Goal: Understand process/instructions: Learn about a topic

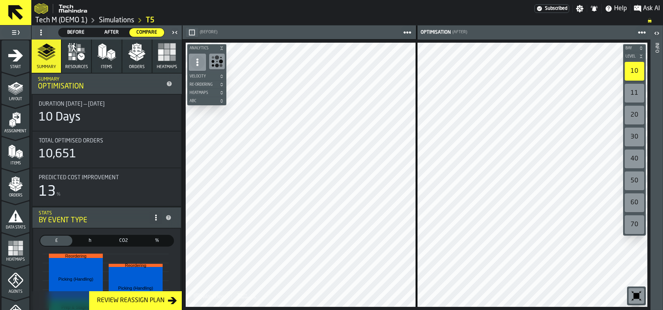
click at [152, 20] on link "T5" at bounding box center [150, 20] width 9 height 9
click at [78, 32] on span "Before" at bounding box center [76, 32] width 29 height 7
click at [131, 53] on icon "button" at bounding box center [136, 52] width 19 height 19
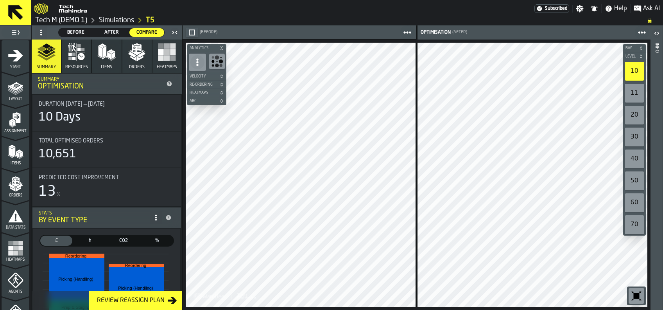
click at [75, 52] on icon "button" at bounding box center [76, 51] width 17 height 17
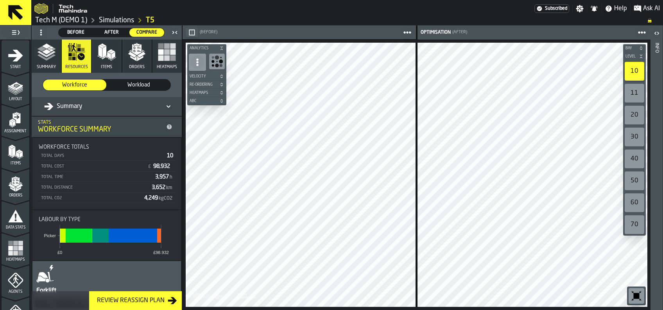
click at [74, 34] on span "Before" at bounding box center [76, 32] width 29 height 7
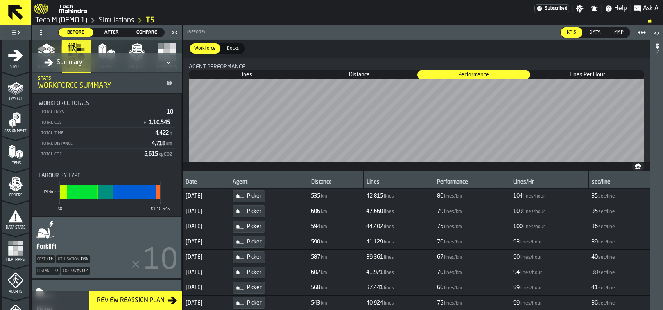
scroll to position [95, 0]
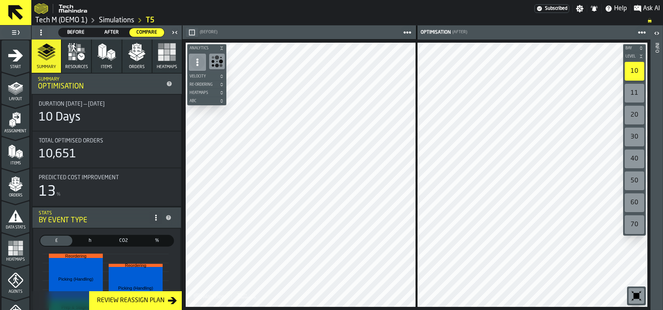
click at [111, 57] on polygon "button" at bounding box center [113, 55] width 4 height 7
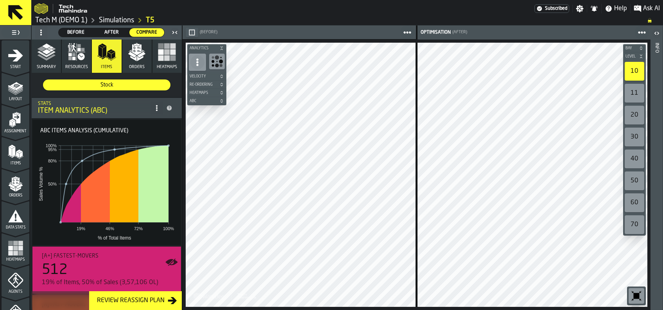
click at [112, 32] on span "After" at bounding box center [111, 32] width 29 height 7
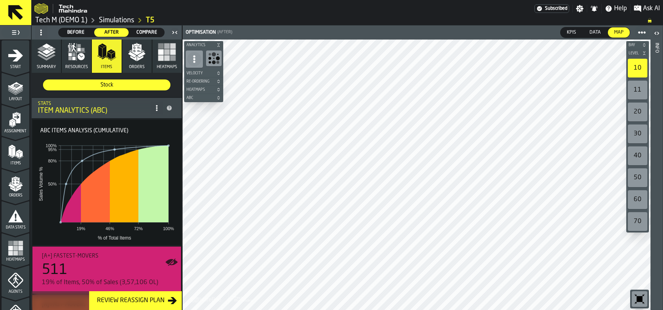
click at [78, 30] on span "Before" at bounding box center [76, 32] width 29 height 7
click at [107, 30] on span "After" at bounding box center [111, 32] width 29 height 7
